Goal: Browse casually: Explore the website without a specific task or goal

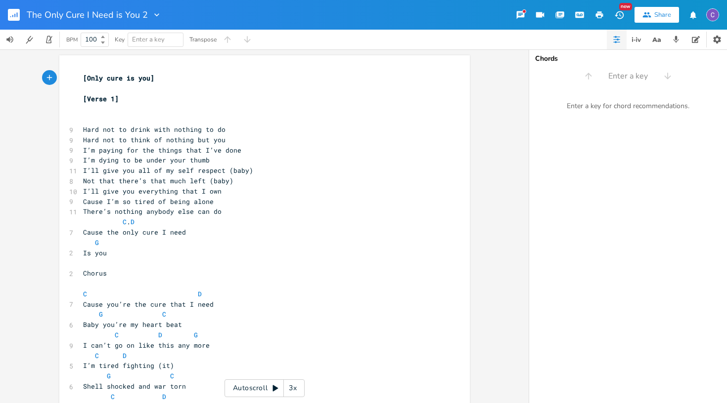
scroll to position [0, 0]
click at [21, 14] on button "Back to Library" at bounding box center [18, 15] width 20 height 24
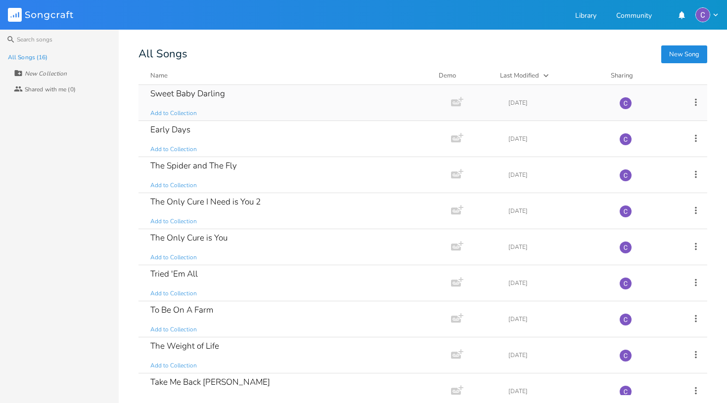
click at [224, 98] on div "Sweet Baby Darling" at bounding box center [187, 93] width 75 height 8
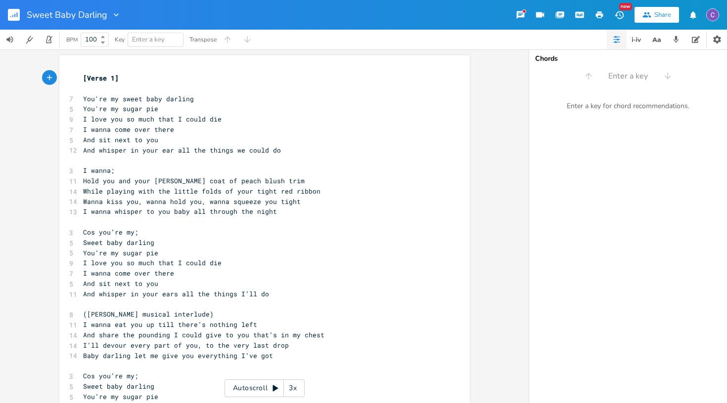
click at [274, 388] on icon at bounding box center [275, 389] width 5 height 6
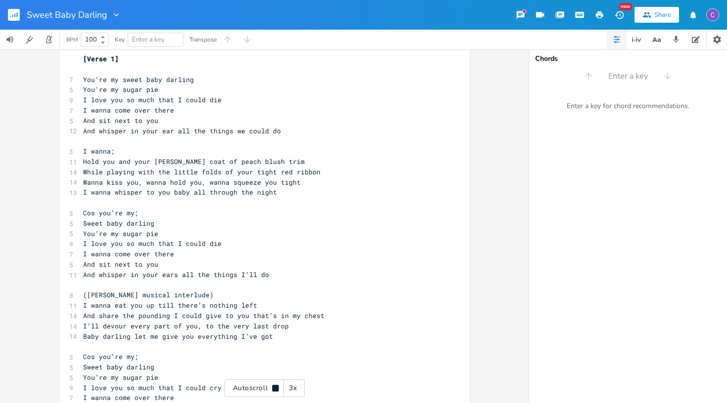
scroll to position [0, 0]
click at [81, 62] on pre "[Verse 1]" at bounding box center [259, 58] width 357 height 10
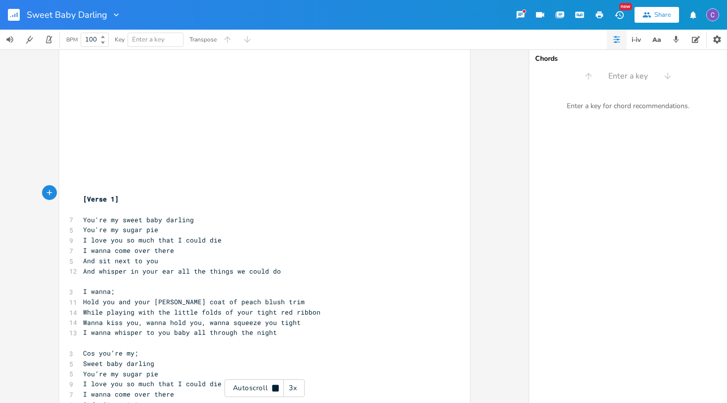
click at [16, 18] on rect "button" at bounding box center [14, 15] width 12 height 12
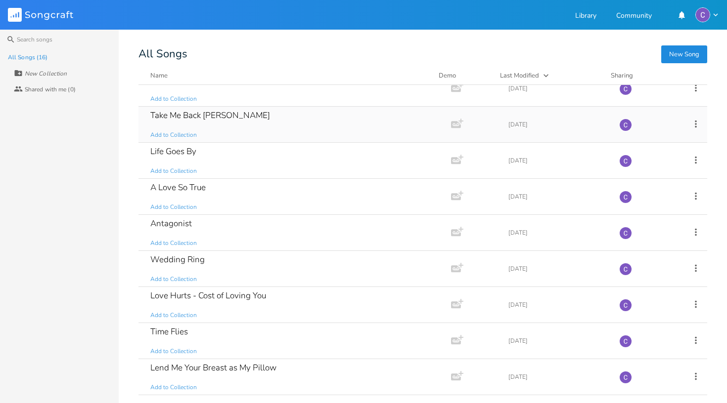
scroll to position [267, 0]
click at [211, 297] on div "Love Hurts - Cost of Loving You" at bounding box center [208, 296] width 116 height 8
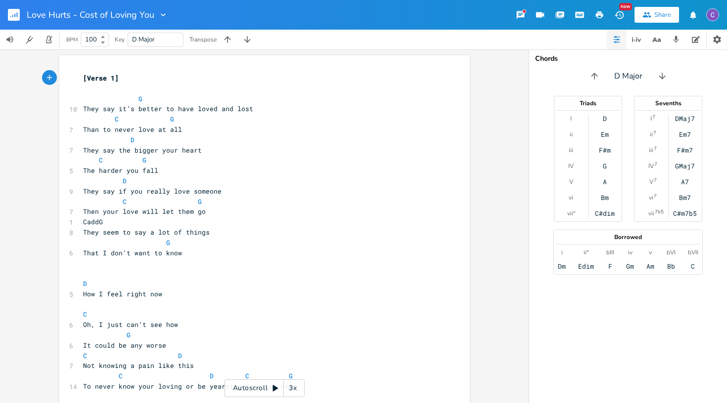
click at [274, 388] on icon at bounding box center [275, 389] width 5 height 6
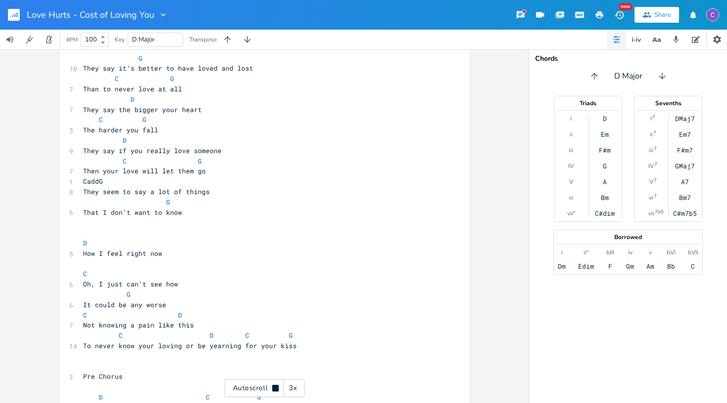
scroll to position [42, 0]
click at [274, 388] on icon at bounding box center [275, 388] width 6 height 6
click at [297, 392] on div "3x" at bounding box center [293, 389] width 18 height 18
click at [297, 392] on div "4x" at bounding box center [293, 389] width 18 height 18
click at [297, 392] on div "5x" at bounding box center [293, 389] width 18 height 18
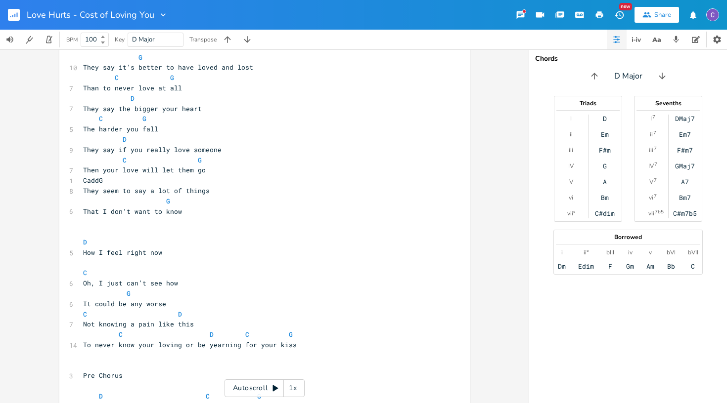
click at [297, 392] on div "1x" at bounding box center [293, 389] width 18 height 18
click at [275, 388] on icon at bounding box center [275, 389] width 5 height 6
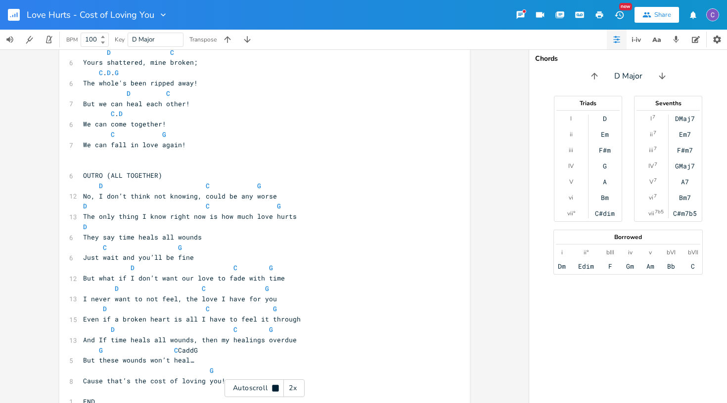
scroll to position [0, 0]
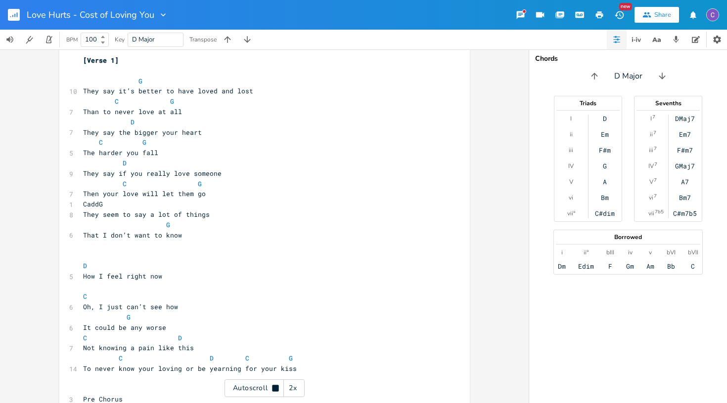
click at [18, 17] on rect "button" at bounding box center [14, 15] width 12 height 12
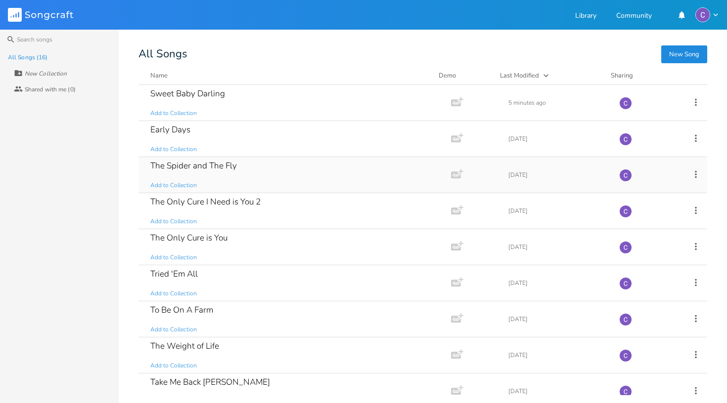
click at [220, 169] on div "The Spider and The Fly" at bounding box center [193, 166] width 87 height 8
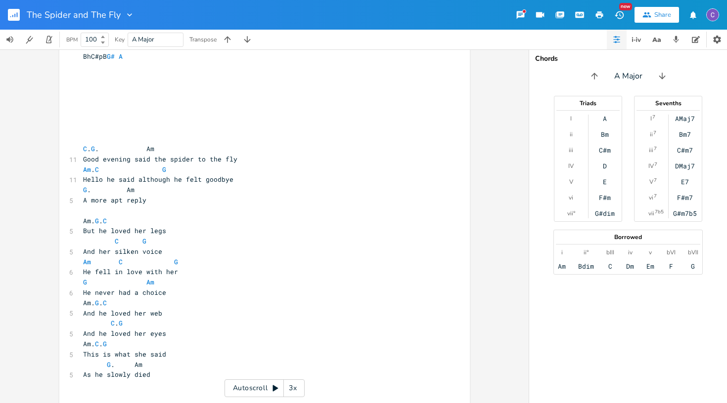
scroll to position [190, 0]
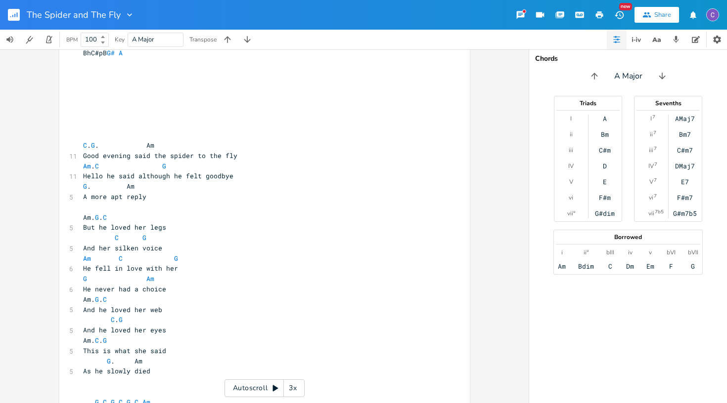
click at [275, 387] on icon at bounding box center [275, 389] width 8 height 8
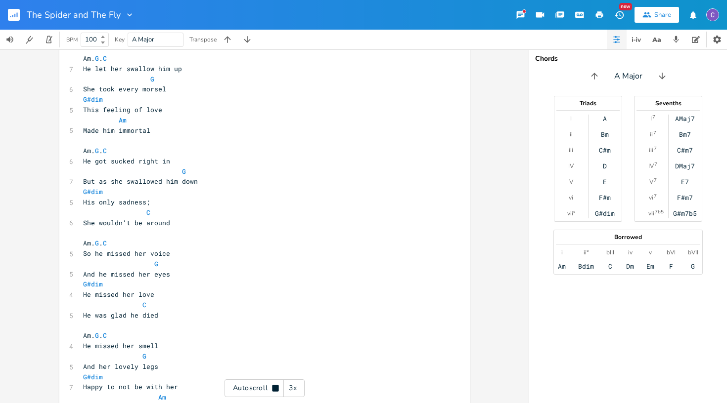
scroll to position [935, 0]
click at [14, 12] on rect "button" at bounding box center [14, 15] width 12 height 12
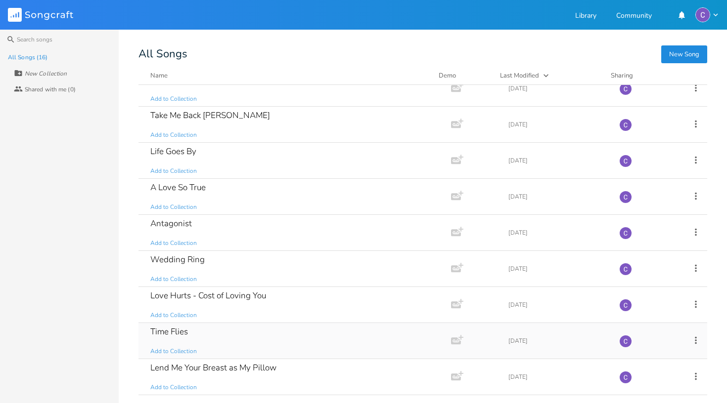
click at [187, 333] on div "Time Flies" at bounding box center [169, 332] width 38 height 8
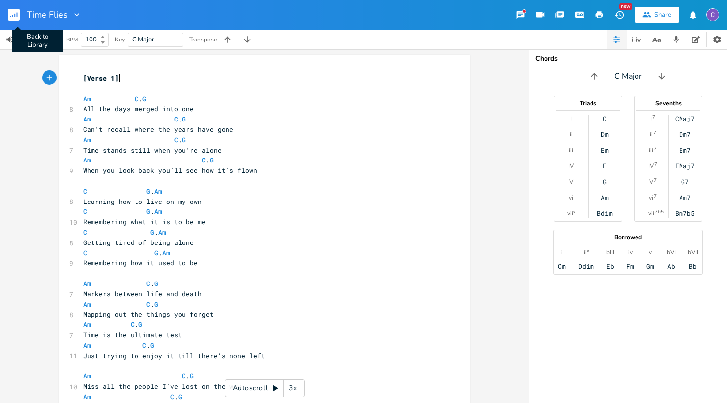
click at [13, 20] on rect "button" at bounding box center [14, 15] width 12 height 12
